Goal: Task Accomplishment & Management: Use online tool/utility

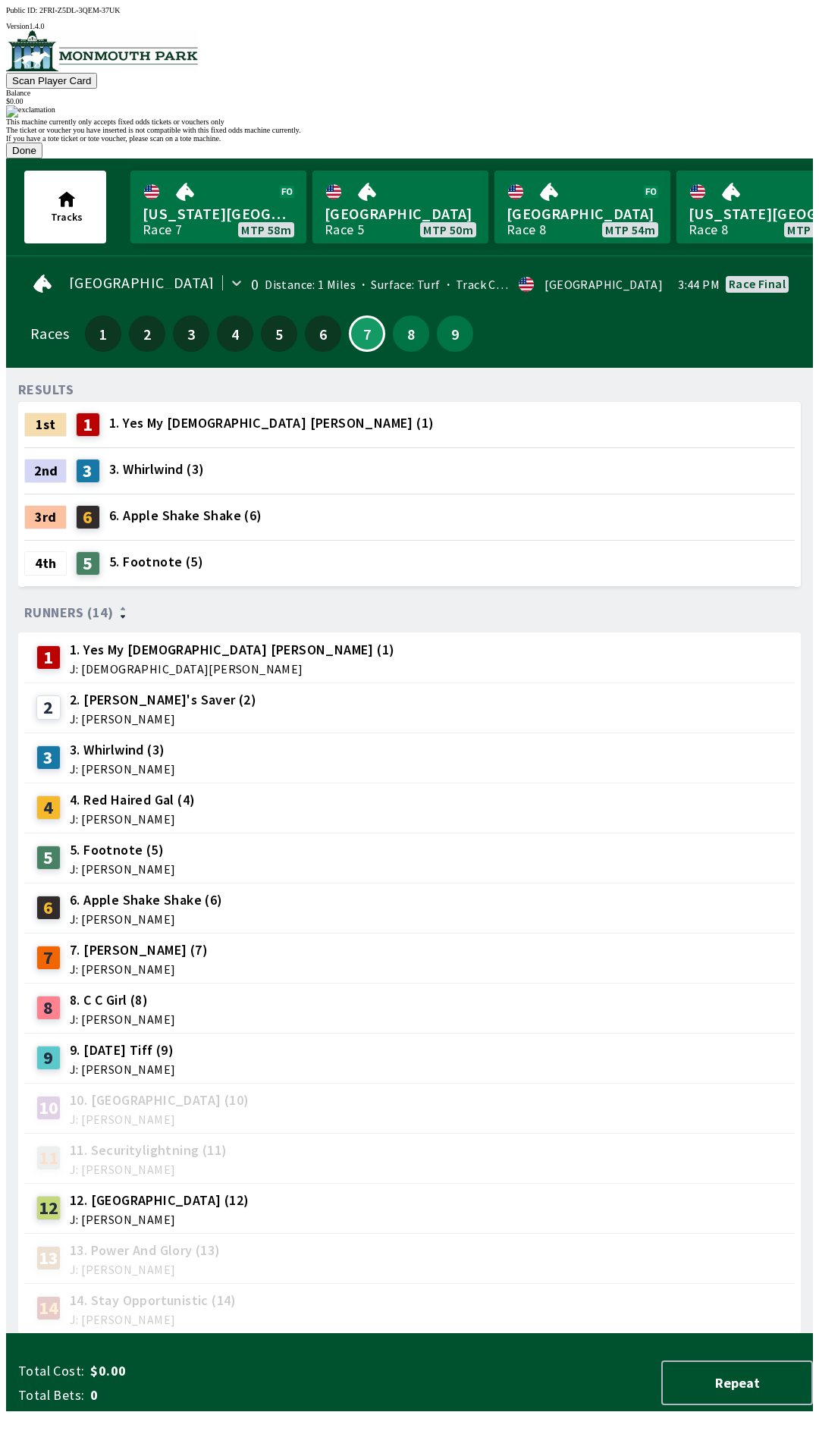
scroll to position [0, 1372]
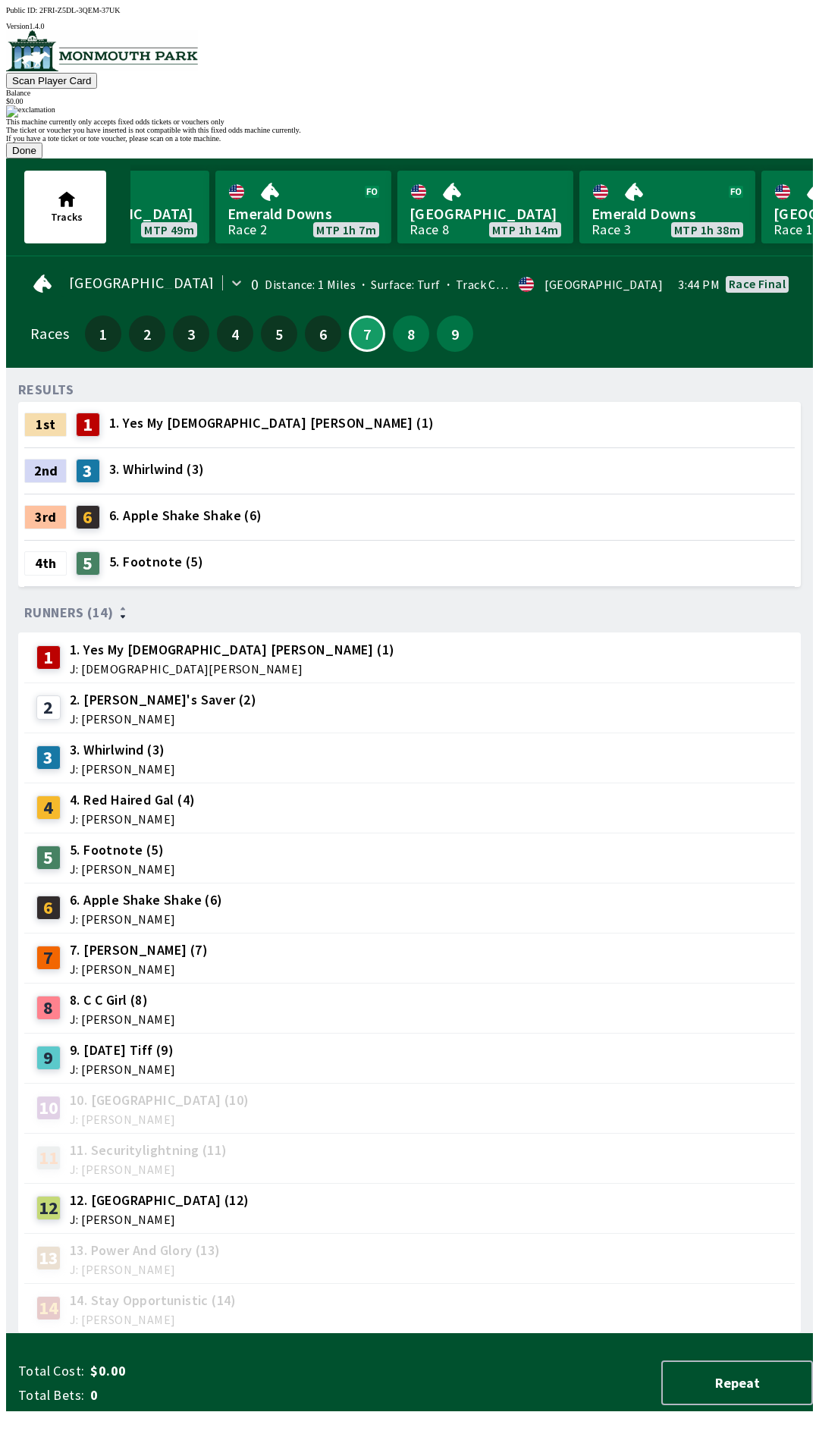
click at [43, 159] on button "Done" at bounding box center [24, 150] width 37 height 16
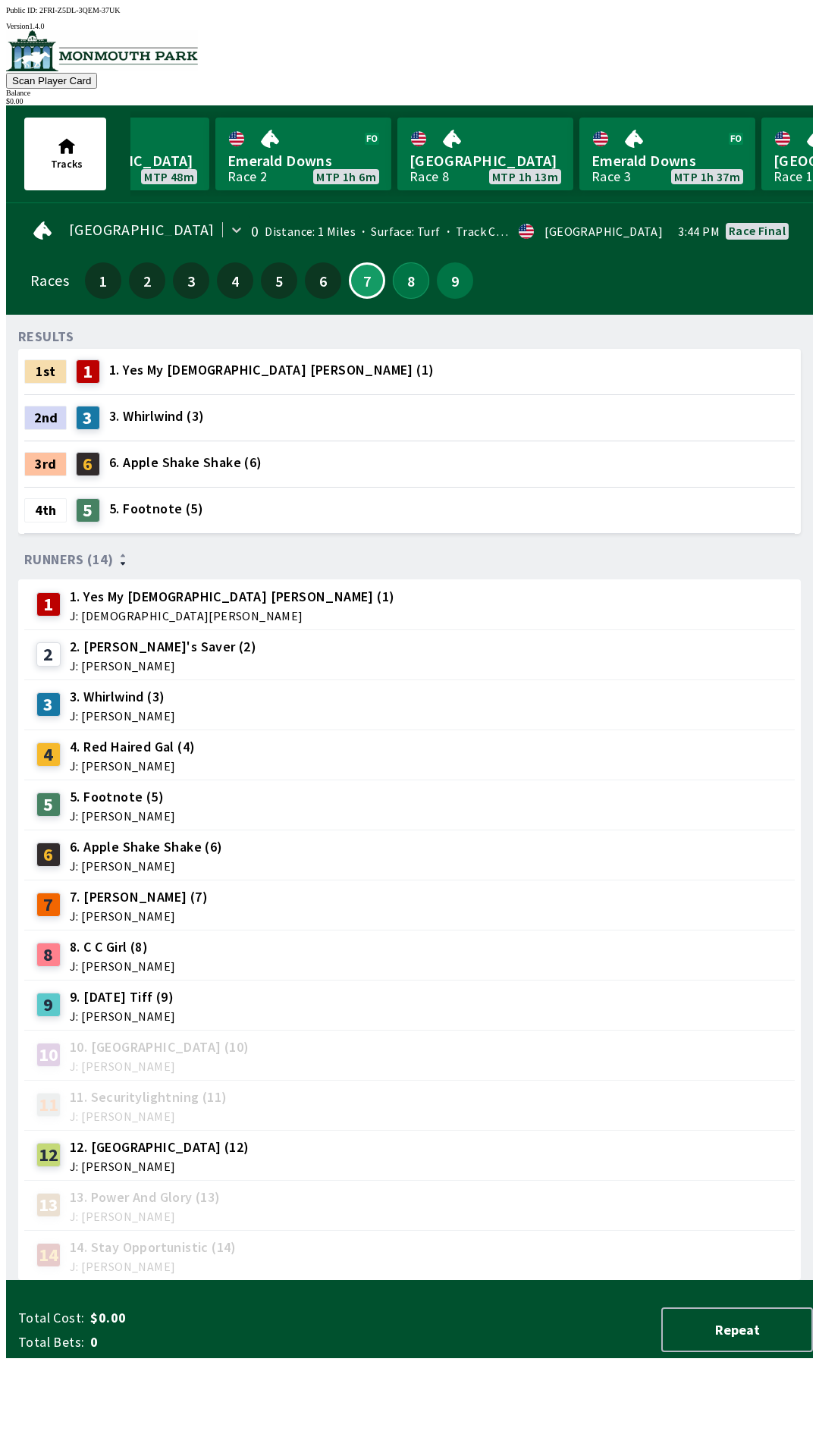
click at [409, 276] on button "8" at bounding box center [411, 281] width 37 height 37
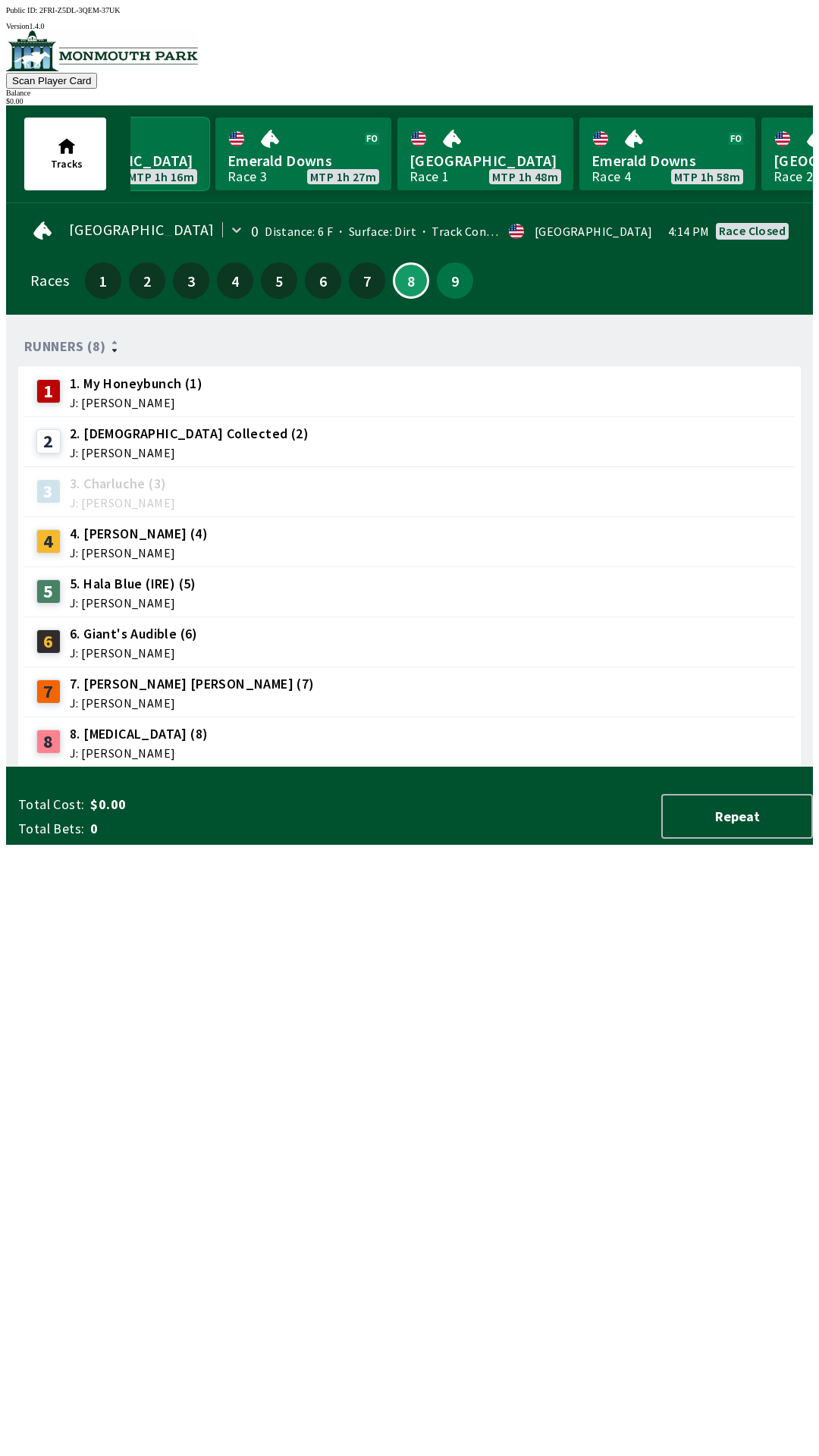
click at [51, 131] on link "[GEOGRAPHIC_DATA] 8 MTP 1h 16m" at bounding box center [121, 154] width 176 height 73
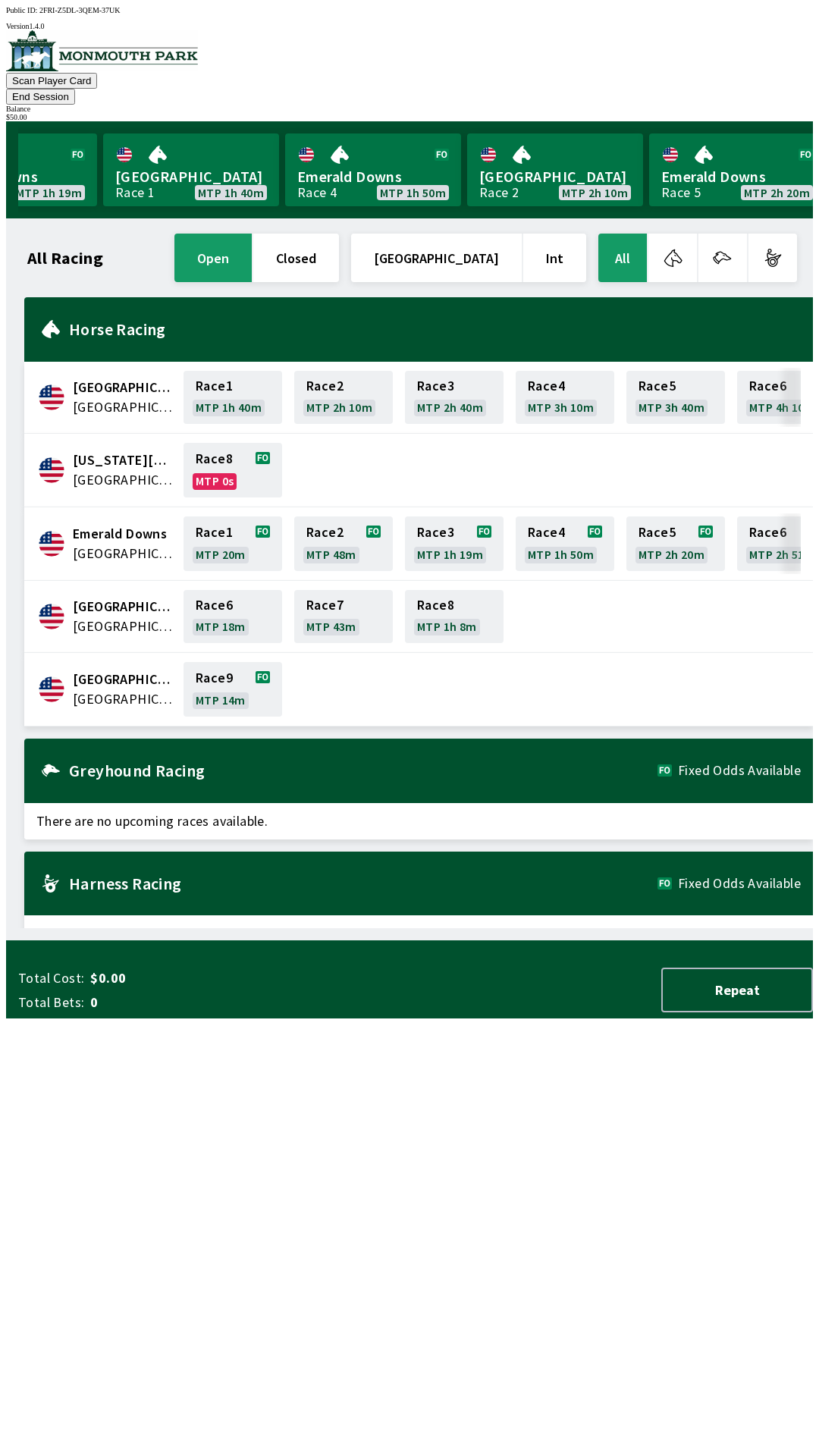
click at [75, 89] on button "End Session" at bounding box center [40, 96] width 69 height 16
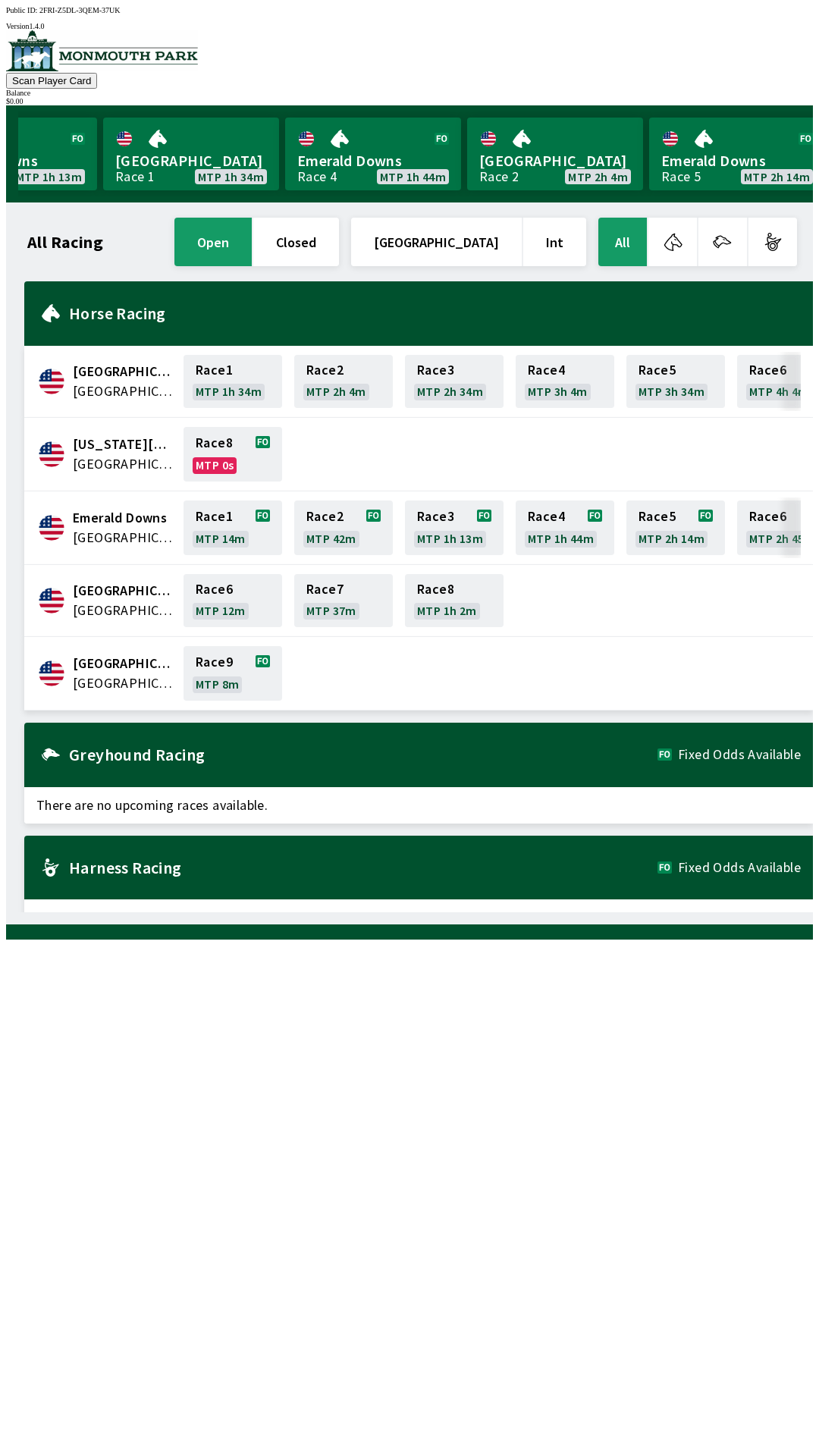
click at [102, 659] on span "[GEOGRAPHIC_DATA]" at bounding box center [123, 663] width 102 height 20
click at [78, 674] on span "[GEOGRAPHIC_DATA]" at bounding box center [123, 683] width 102 height 20
click at [82, 674] on span "[GEOGRAPHIC_DATA]" at bounding box center [123, 683] width 102 height 20
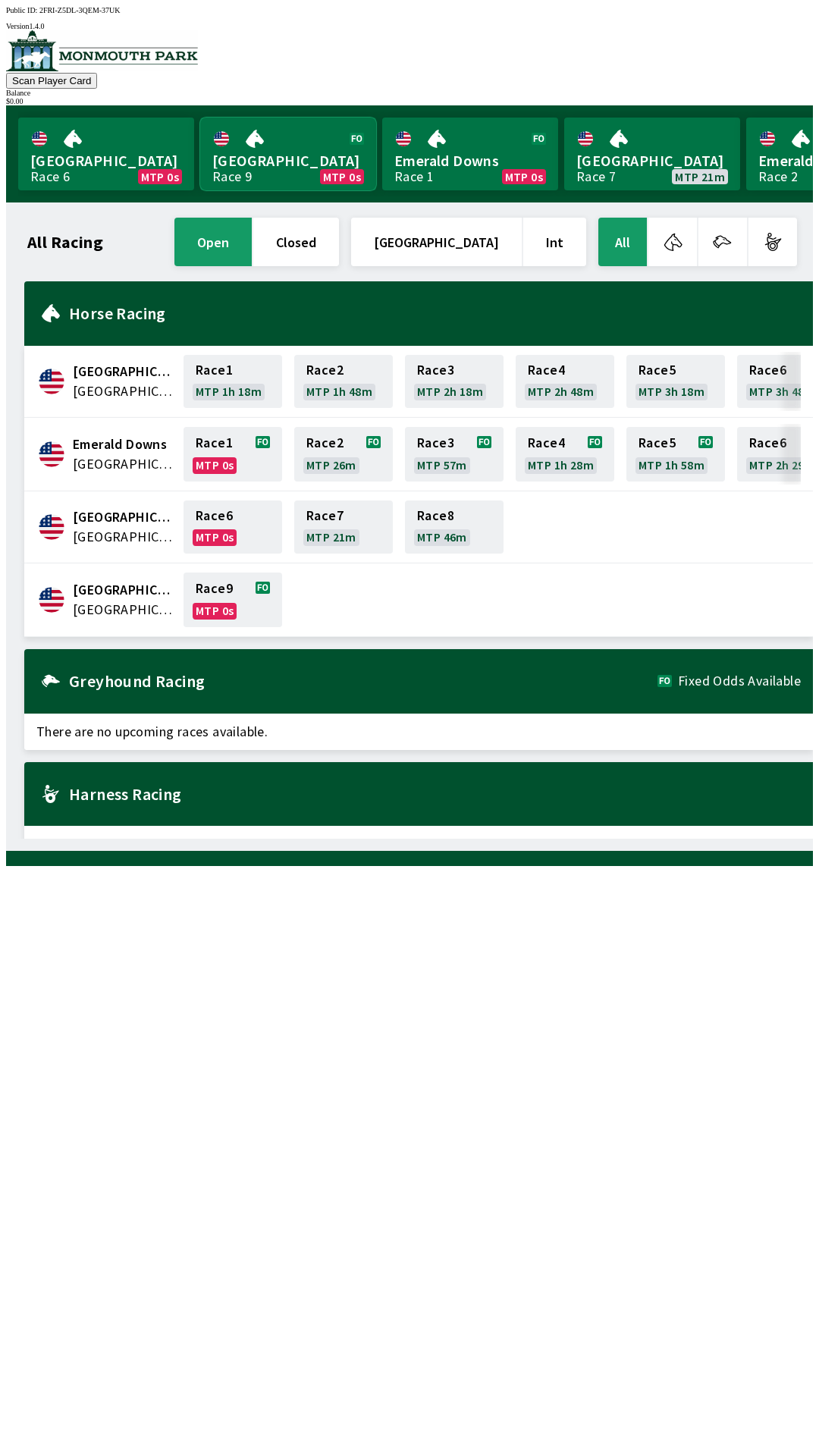
click at [303, 151] on link "[GEOGRAPHIC_DATA] Race 9 MTP 0s" at bounding box center [288, 154] width 176 height 73
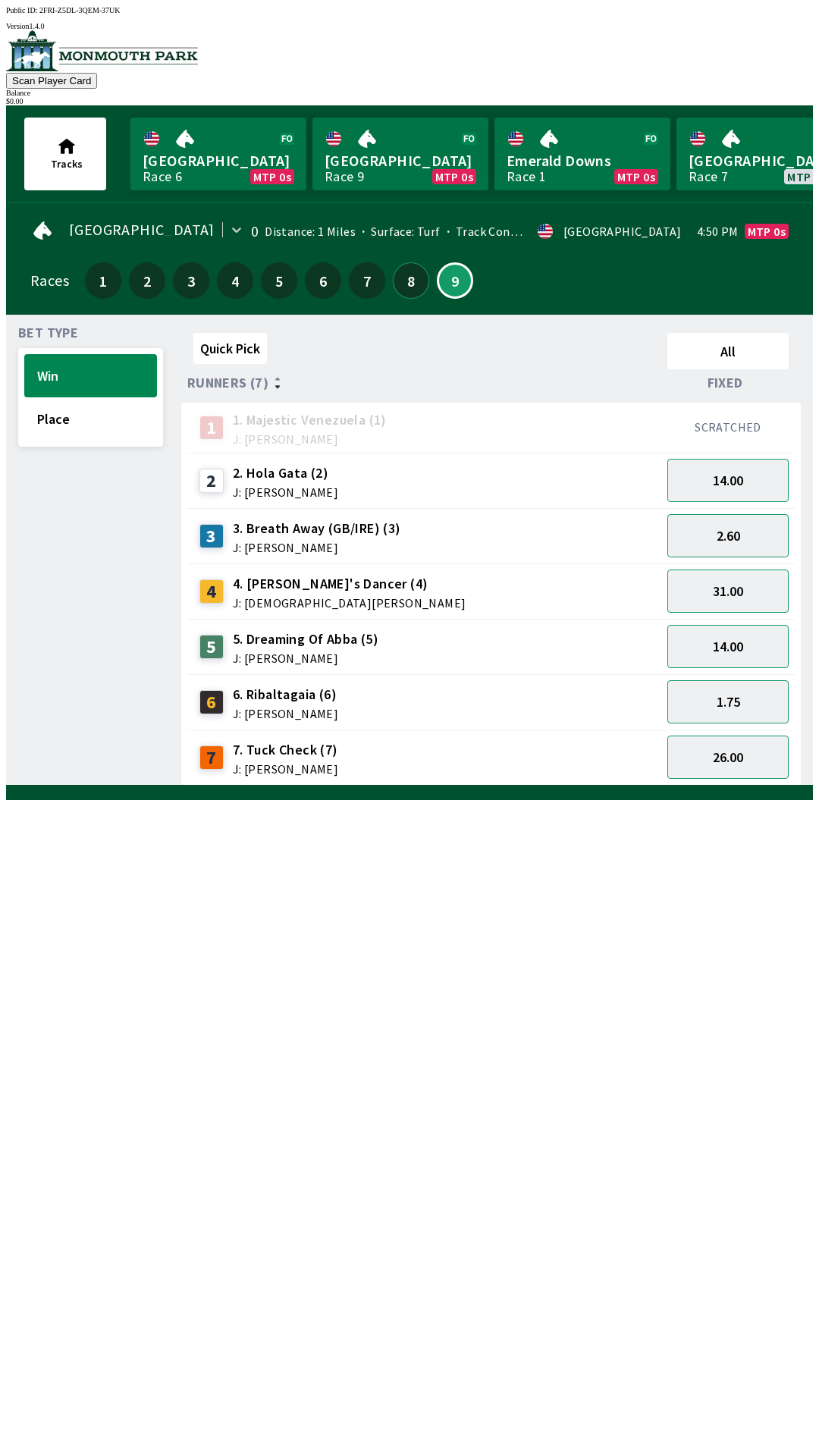
click at [409, 264] on button "8" at bounding box center [411, 281] width 37 height 37
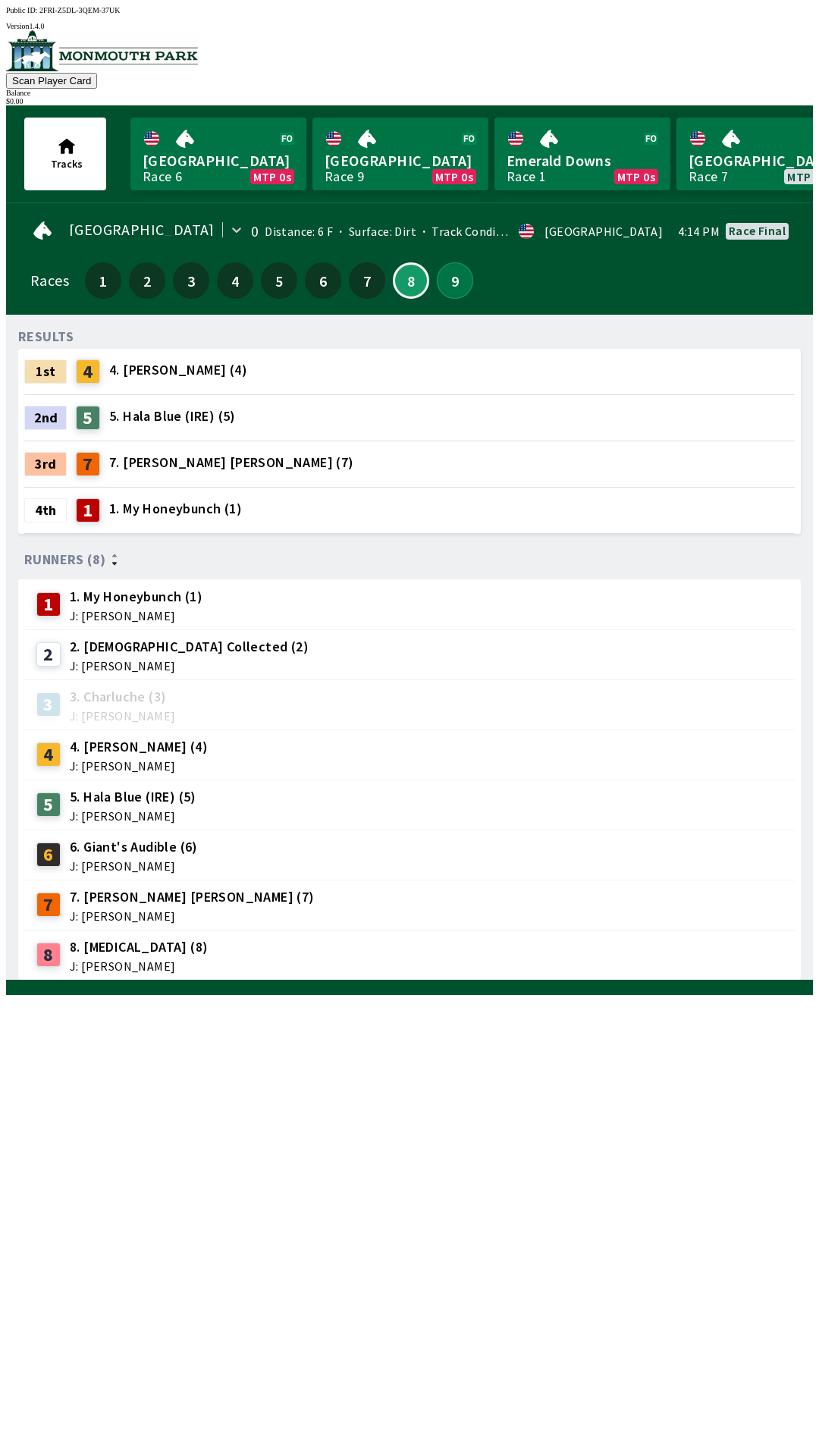
click at [455, 270] on button "9" at bounding box center [455, 281] width 37 height 37
